Goal: Task Accomplishment & Management: Use online tool/utility

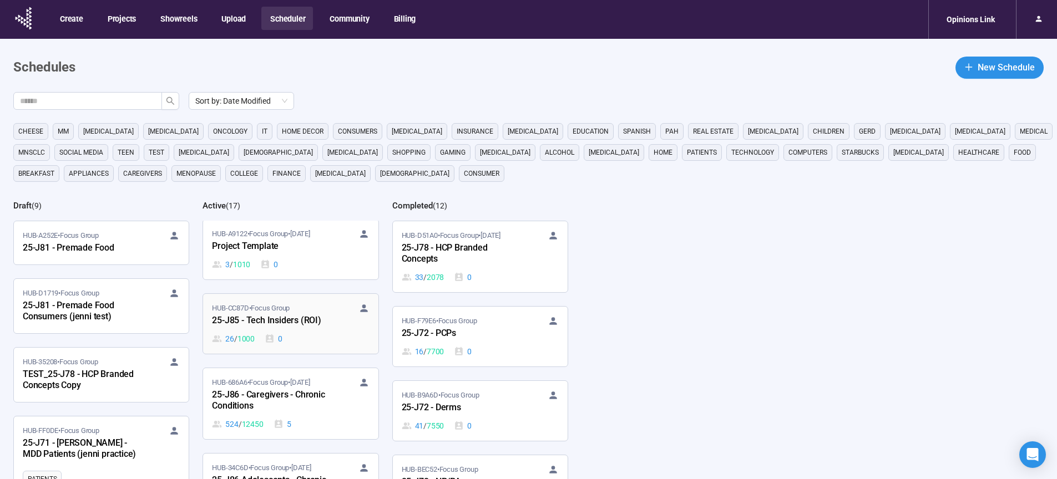
scroll to position [9, 0]
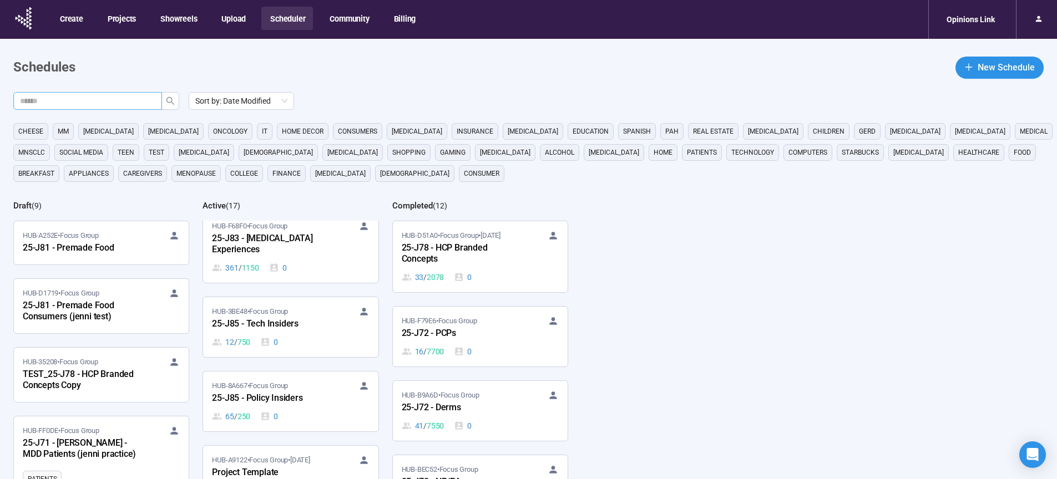
click at [104, 104] on input "text" at bounding box center [83, 101] width 127 height 12
type input "**"
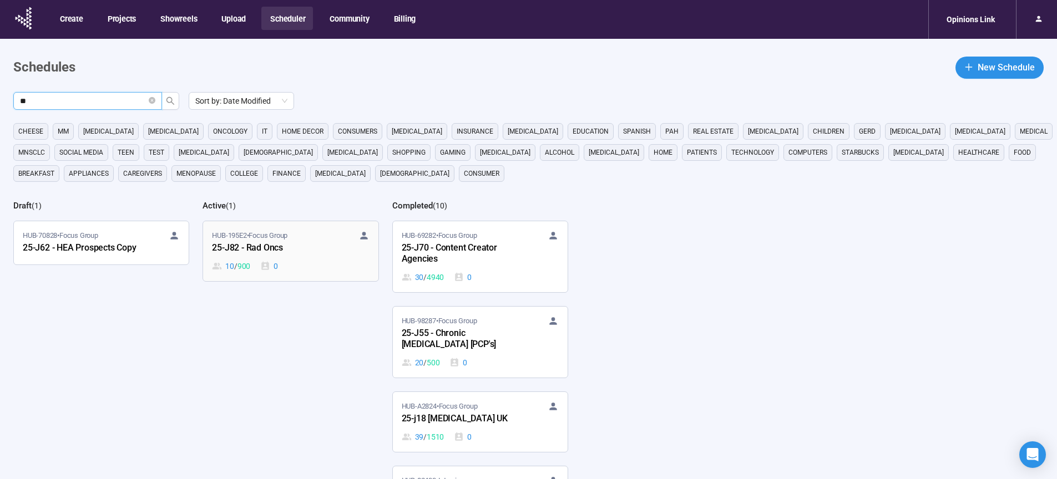
click at [251, 250] on div "25-J82 - Rad Oncs" at bounding box center [273, 248] width 122 height 14
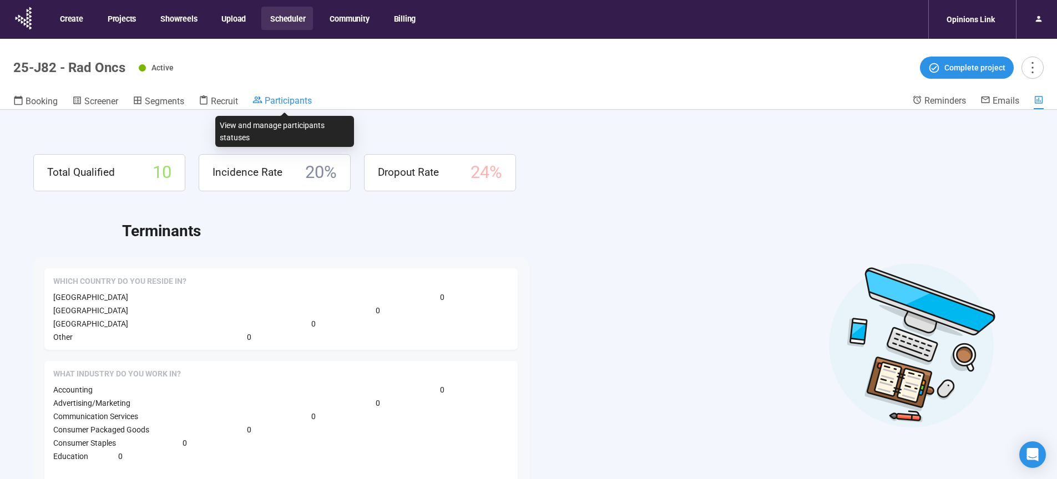
click at [287, 104] on span "Participants" at bounding box center [288, 100] width 47 height 11
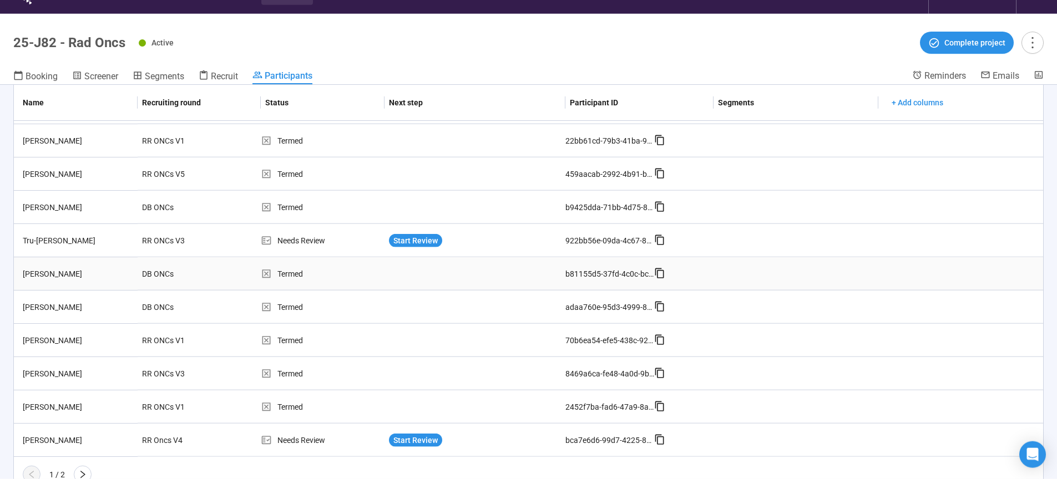
scroll to position [39, 0]
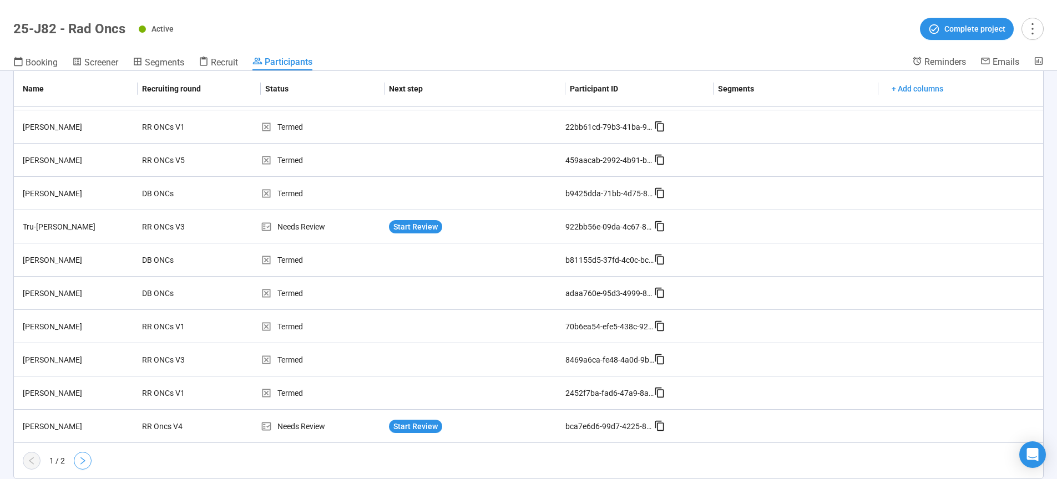
click at [77, 464] on button "button" at bounding box center [83, 461] width 18 height 18
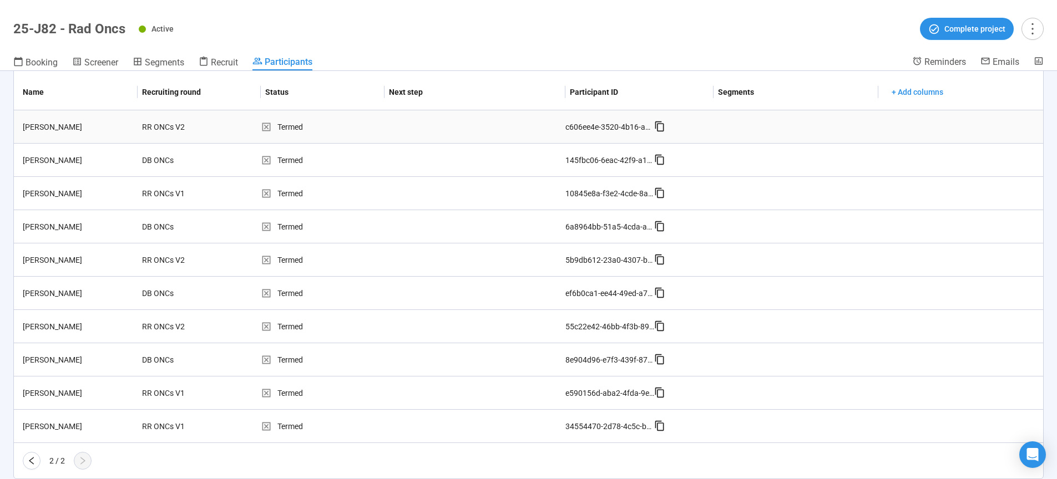
scroll to position [0, 0]
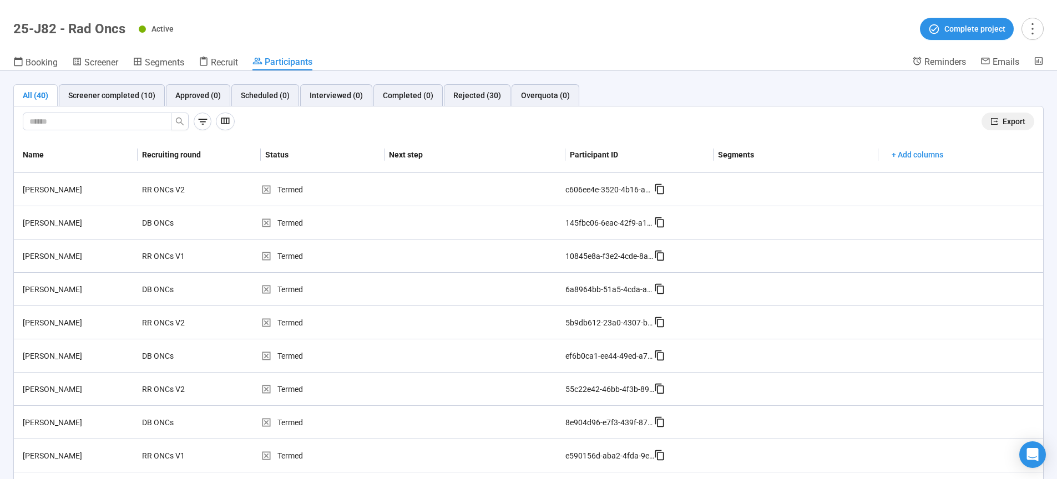
click at [1003, 125] on span "Export" at bounding box center [1014, 121] width 23 height 12
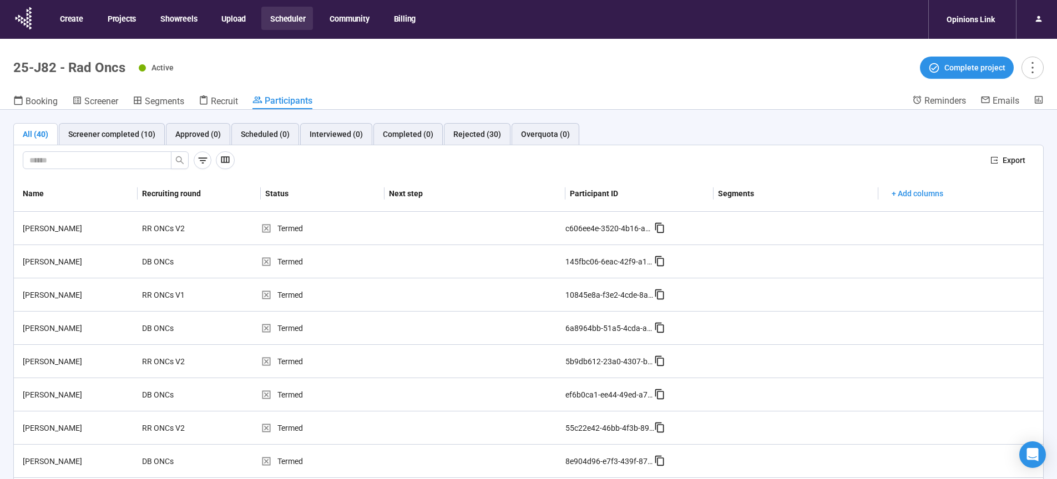
click at [292, 16] on button "Scheduler" at bounding box center [287, 18] width 52 height 23
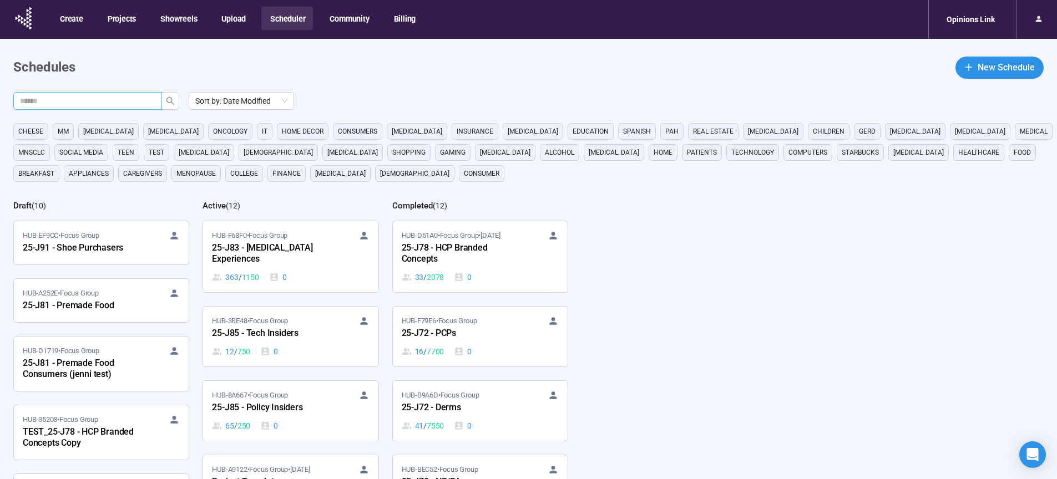
click at [124, 101] on input "text" at bounding box center [83, 101] width 127 height 12
type input "**"
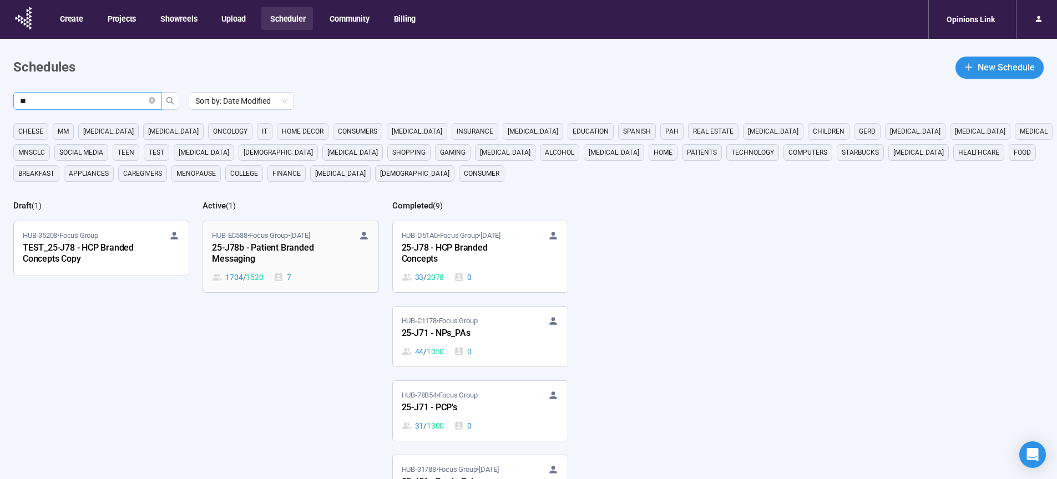
click at [270, 244] on div "25-J78b - Patient Branded Messaging" at bounding box center [273, 254] width 122 height 26
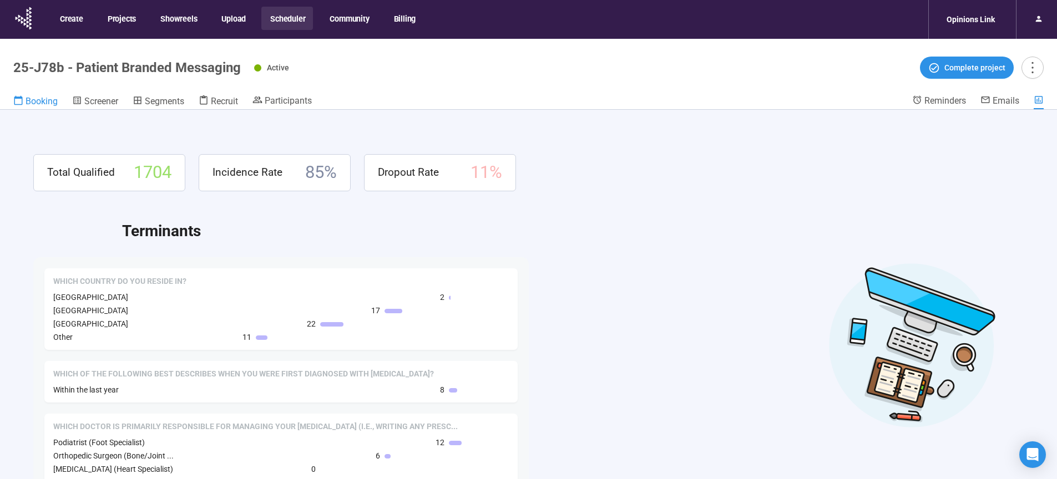
click at [34, 97] on span "Booking" at bounding box center [42, 101] width 32 height 11
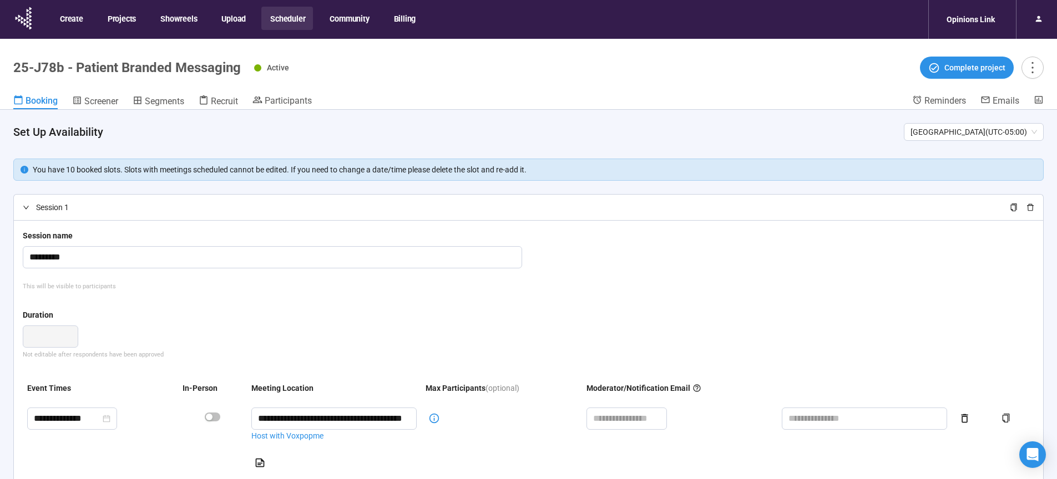
click at [297, 20] on button "Scheduler" at bounding box center [287, 18] width 52 height 23
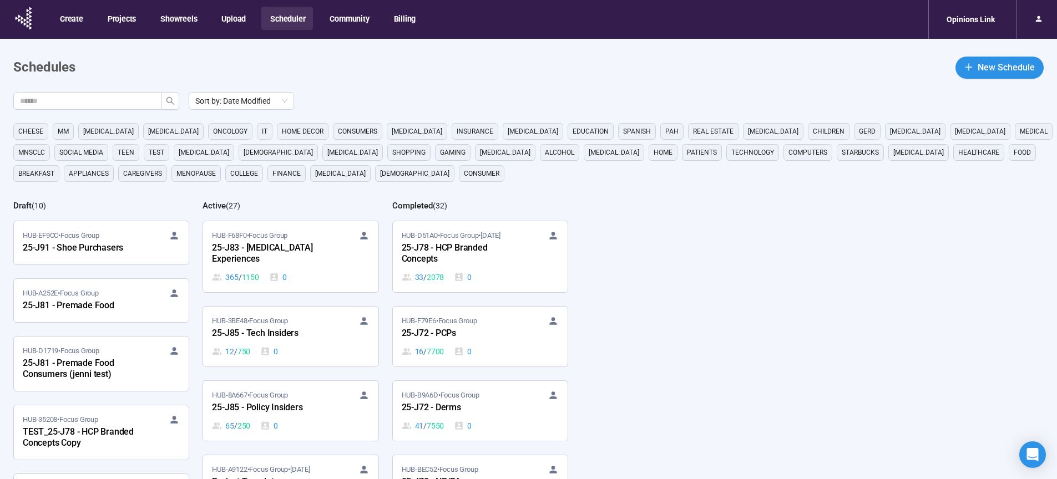
click at [486, 74] on header "Schedules New Schedule" at bounding box center [528, 68] width 1030 height 22
